Goal: Task Accomplishment & Management: Use online tool/utility

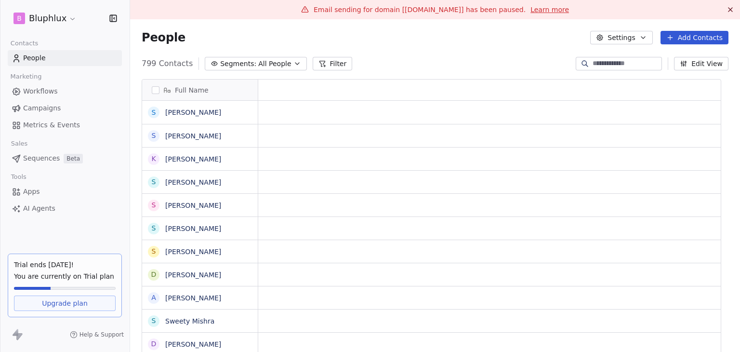
scroll to position [8, 8]
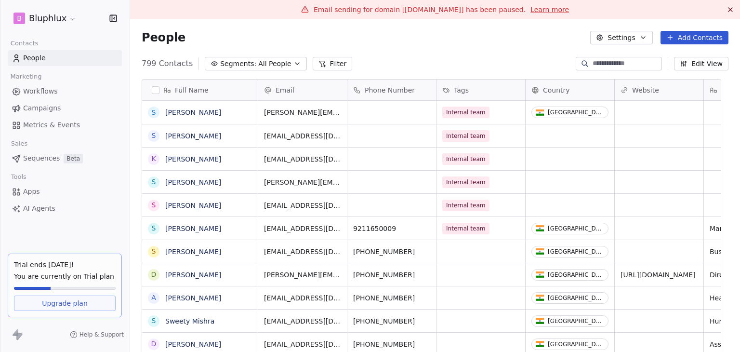
click at [39, 106] on span "Campaigns" at bounding box center [42, 108] width 38 height 10
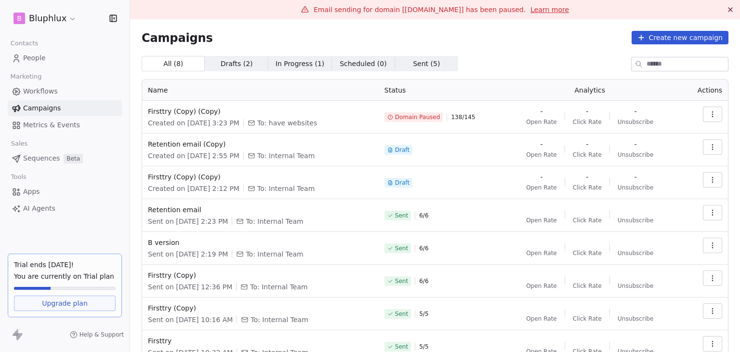
click at [703, 109] on button "button" at bounding box center [712, 113] width 19 height 15
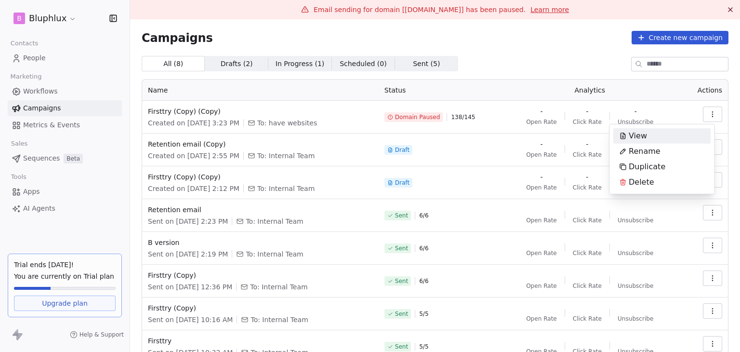
click at [650, 135] on div "View" at bounding box center [633, 135] width 40 height 15
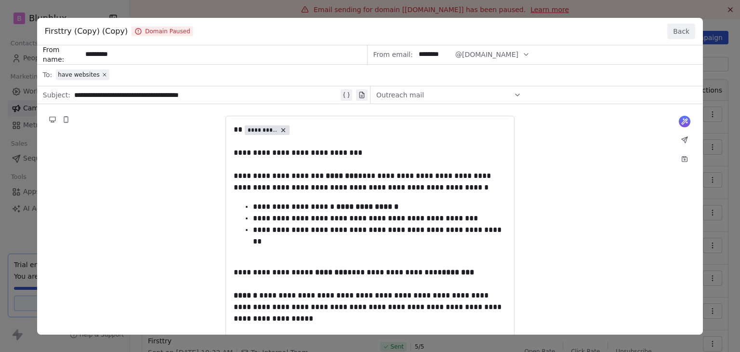
drag, startPoint x: 229, startPoint y: 130, endPoint x: 321, endPoint y: 191, distance: 110.5
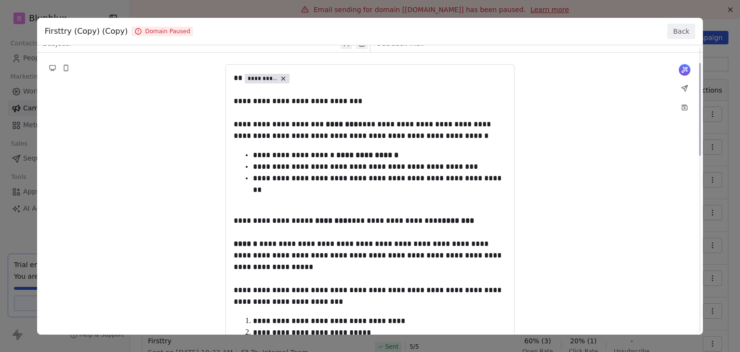
scroll to position [48, 0]
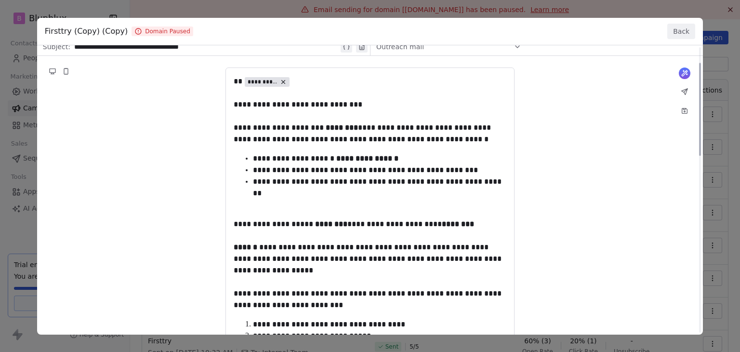
click at [670, 31] on button "Back" at bounding box center [681, 31] width 28 height 15
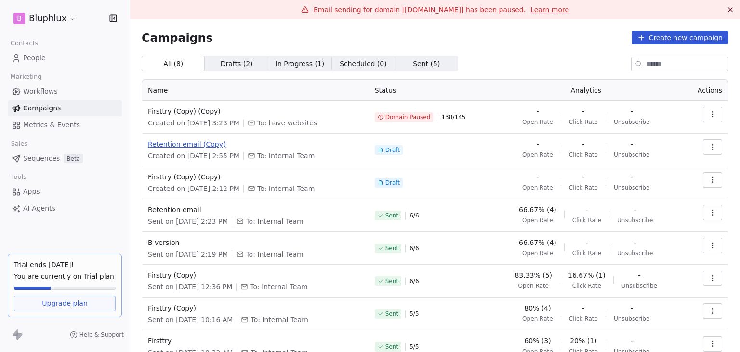
click at [181, 144] on span "Retention email (Copy)" at bounding box center [255, 144] width 215 height 10
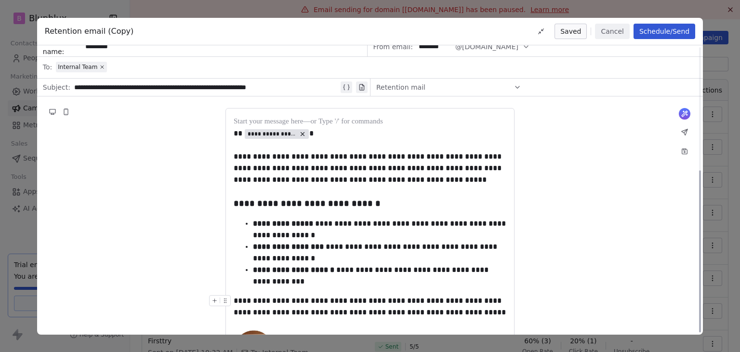
scroll to position [0, 0]
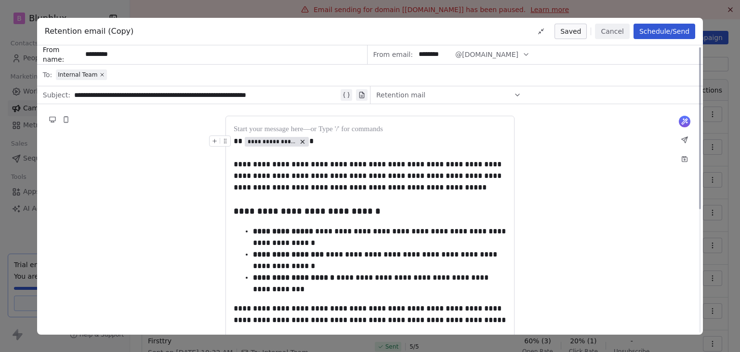
click at [613, 27] on button "Cancel" at bounding box center [612, 31] width 34 height 15
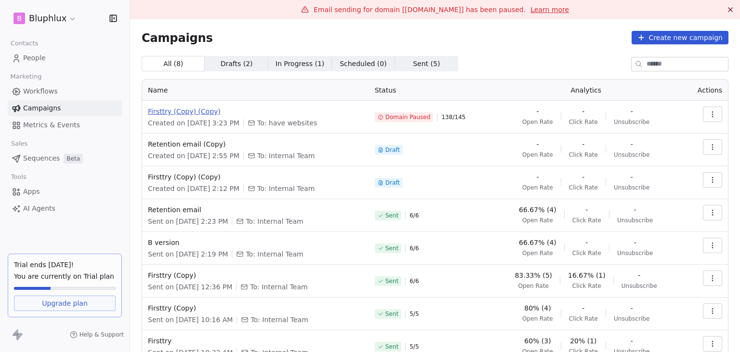
click at [202, 112] on span "Firsttry (Copy) (Copy)" at bounding box center [255, 111] width 215 height 10
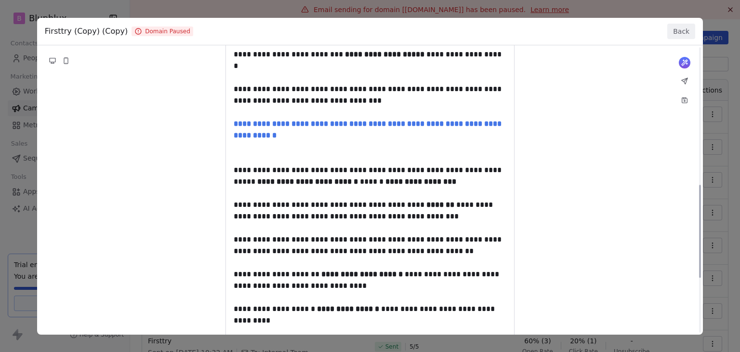
scroll to position [578, 0]
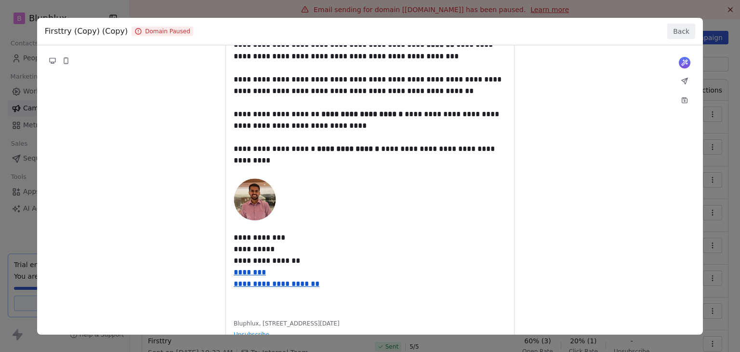
click at [679, 33] on button "Back" at bounding box center [681, 31] width 28 height 15
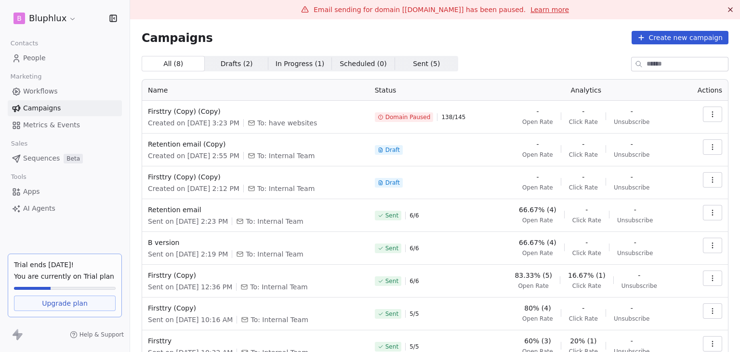
click at [64, 20] on html "B Bluphlux Contacts People Marketing Workflows Campaigns Metrics & Events Sales…" at bounding box center [370, 176] width 740 height 352
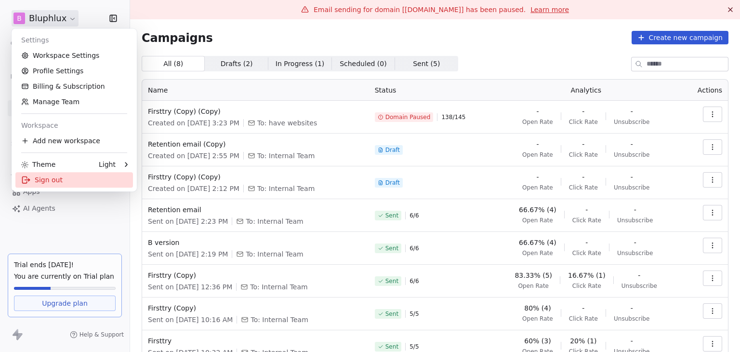
click at [67, 177] on div "Sign out" at bounding box center [74, 179] width 118 height 15
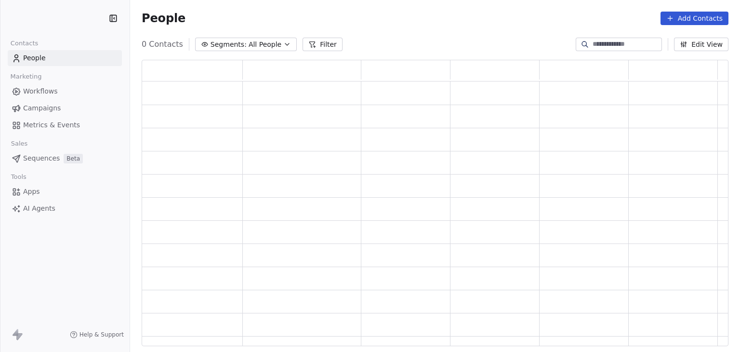
scroll to position [278, 579]
